Goal: Transaction & Acquisition: Purchase product/service

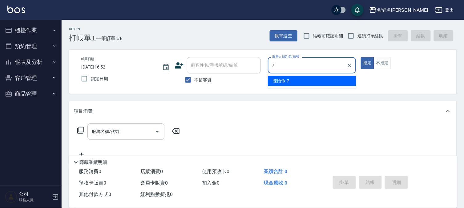
type input "陳怡伶-7"
type button "true"
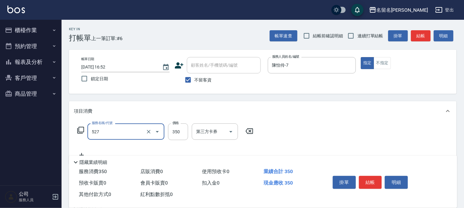
type input "頭皮養護A(527)"
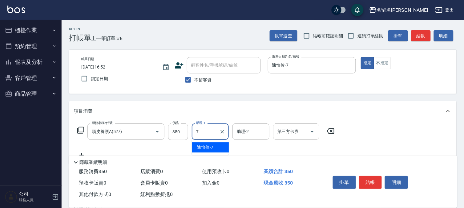
type input "陳怡伶-7"
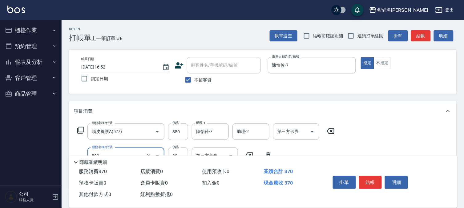
type input "[PERSON_NAME](809)"
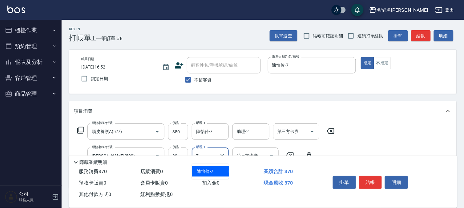
type input "陳怡伶-7"
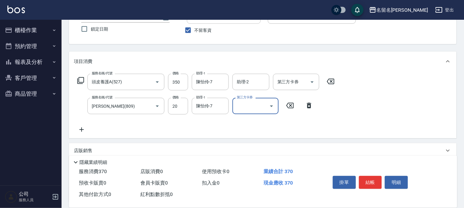
scroll to position [102, 0]
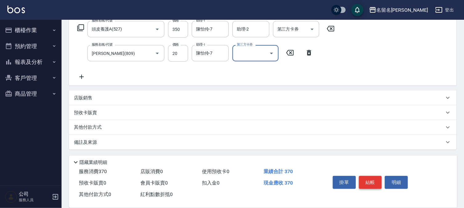
click at [371, 177] on button "結帳" at bounding box center [370, 182] width 23 height 13
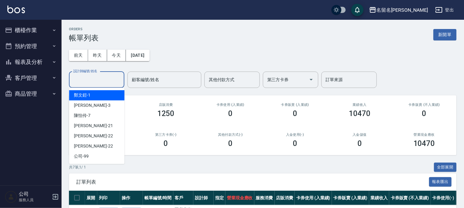
click at [115, 78] on input "設計師編號/姓名" at bounding box center [97, 79] width 50 height 11
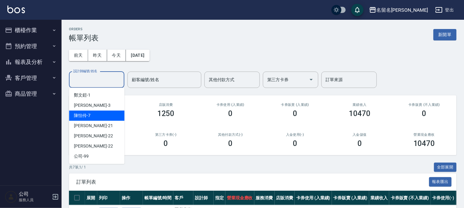
click at [109, 114] on div "[PERSON_NAME]-7" at bounding box center [96, 115] width 55 height 10
type input "陳怡伶-7"
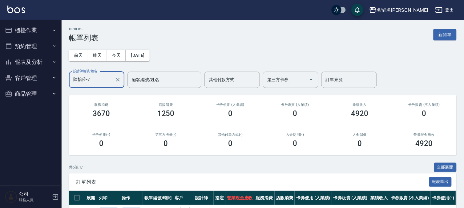
click at [20, 30] on button "櫃檯作業" at bounding box center [30, 30] width 57 height 16
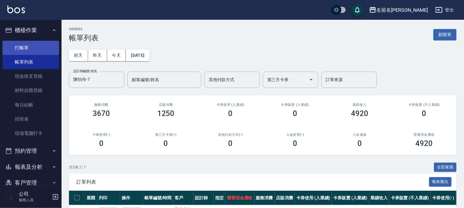
click at [26, 47] on link "打帳單" at bounding box center [30, 48] width 57 height 14
